Goal: Information Seeking & Learning: Learn about a topic

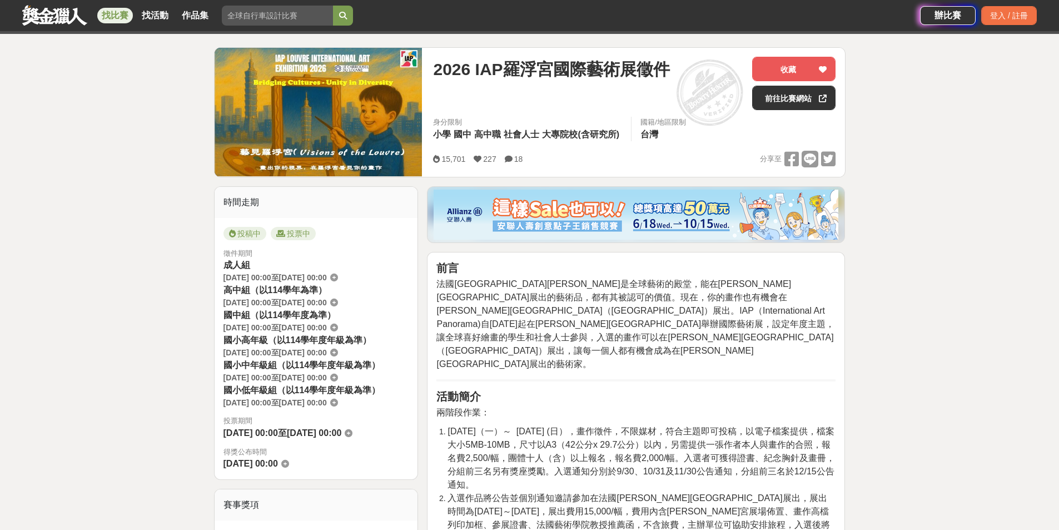
scroll to position [260, 0]
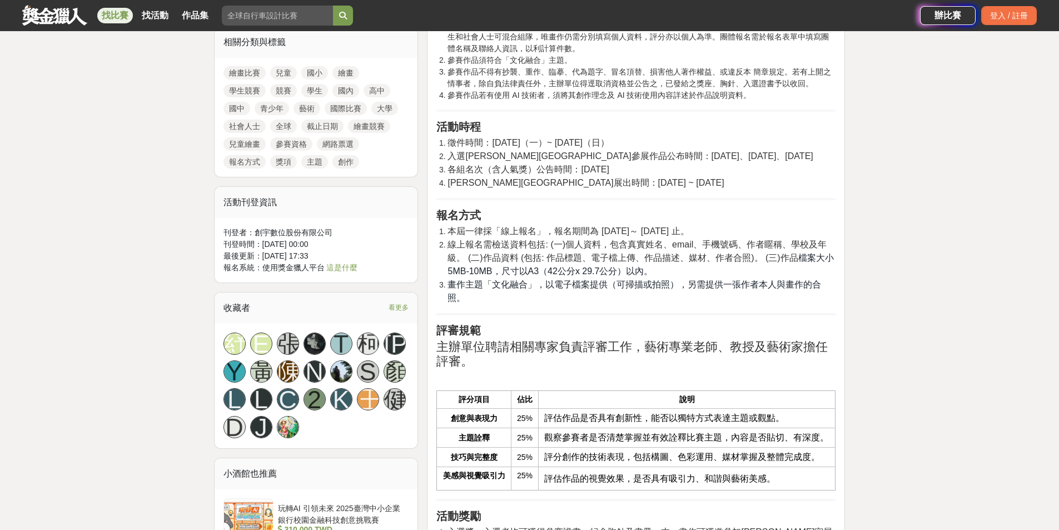
scroll to position [871, 0]
